Goal: Task Accomplishment & Management: Manage account settings

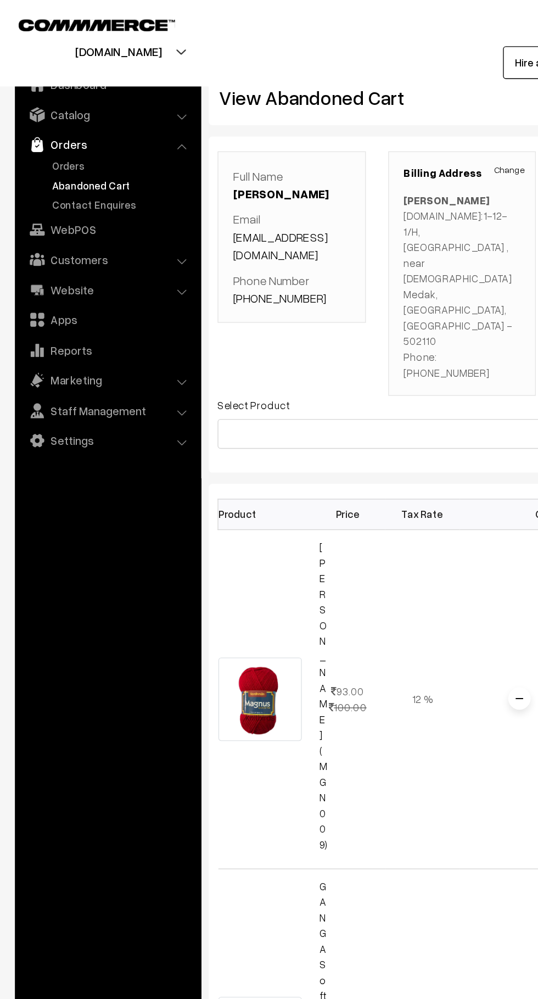
click at [69, 125] on link "Orders" at bounding box center [90, 122] width 109 height 12
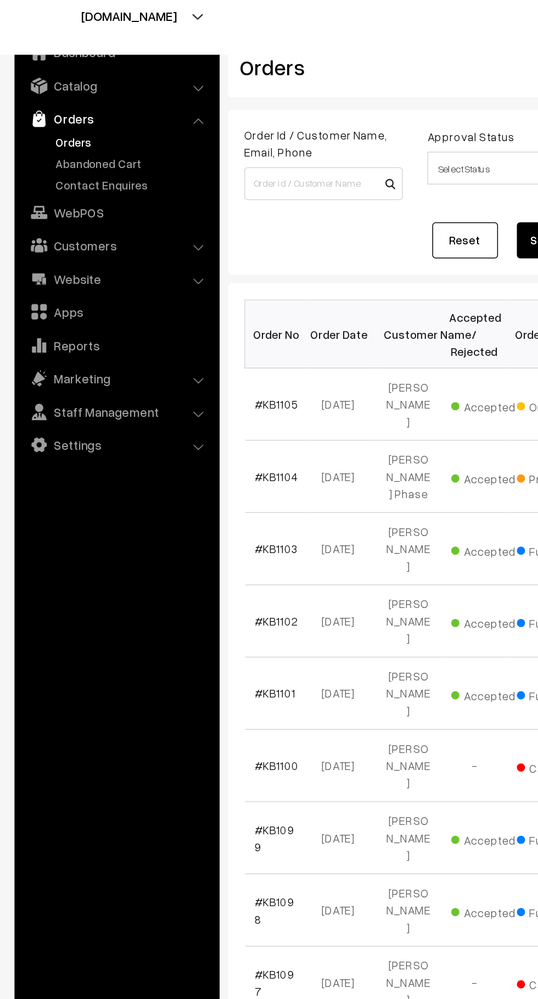
click at [92, 139] on link "Abandoned Cart" at bounding box center [90, 137] width 109 height 12
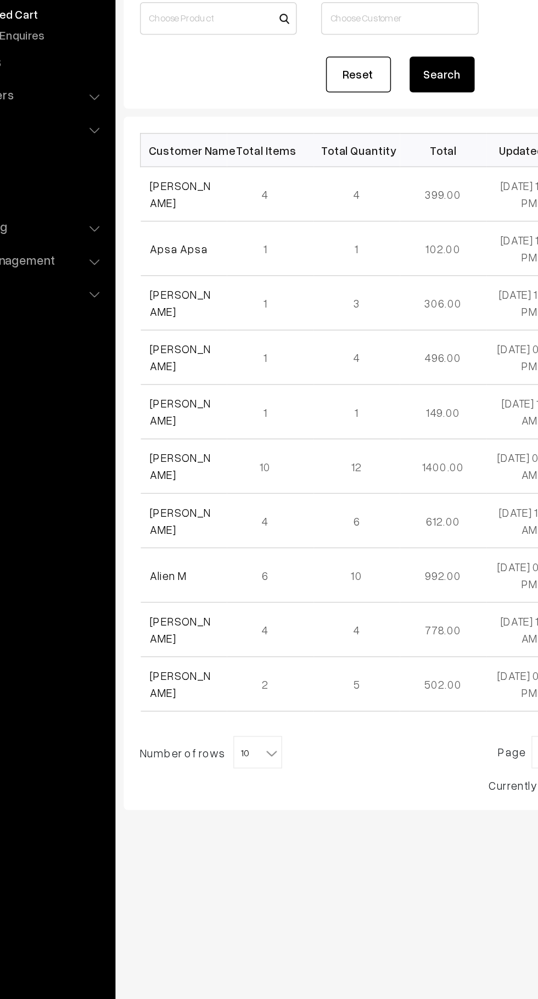
click at [204, 259] on link "hiba rahmani" at bounding box center [192, 258] width 41 height 21
